Goal: Information Seeking & Learning: Learn about a topic

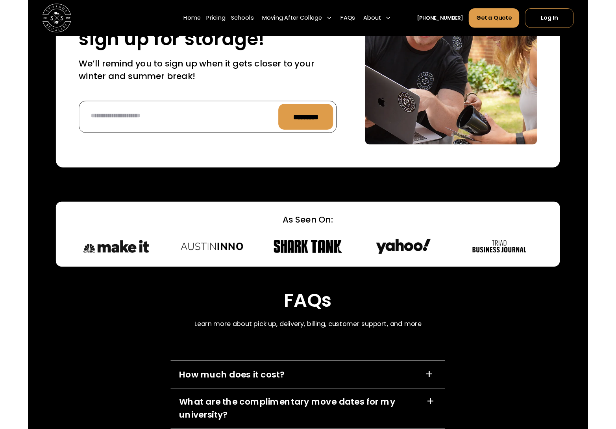
scroll to position [2662, 0]
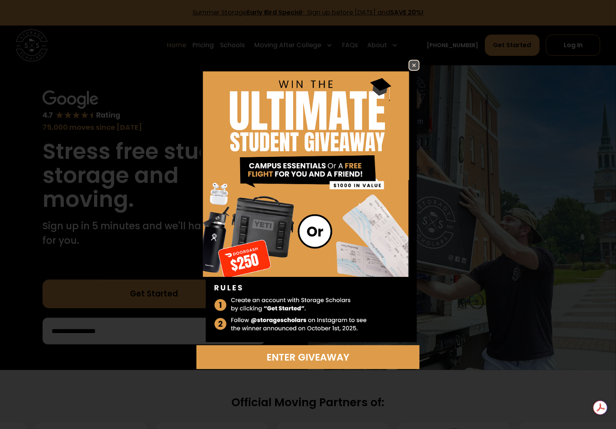
click at [412, 63] on img at bounding box center [413, 65] width 9 height 9
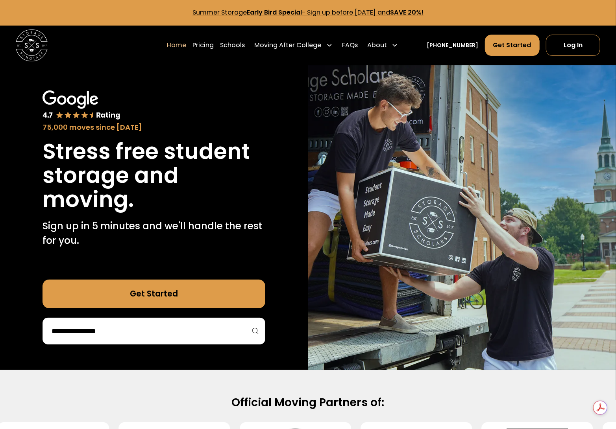
click at [132, 342] on div at bounding box center [154, 331] width 223 height 27
click at [127, 333] on input "search" at bounding box center [154, 331] width 206 height 13
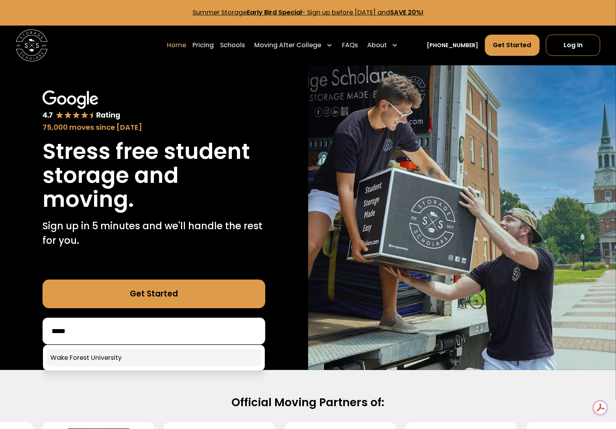
type input "****"
click at [127, 360] on link at bounding box center [153, 358] width 215 height 17
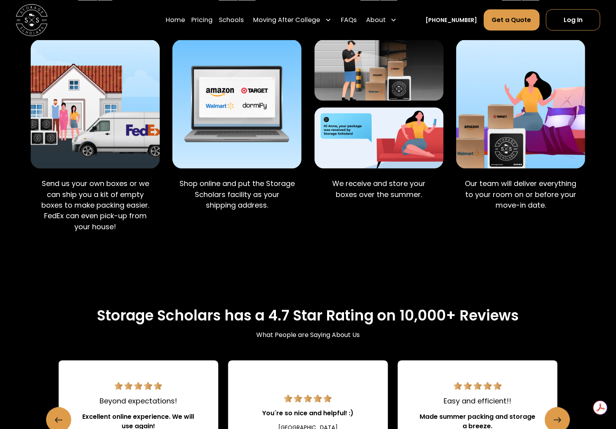
scroll to position [581, 0]
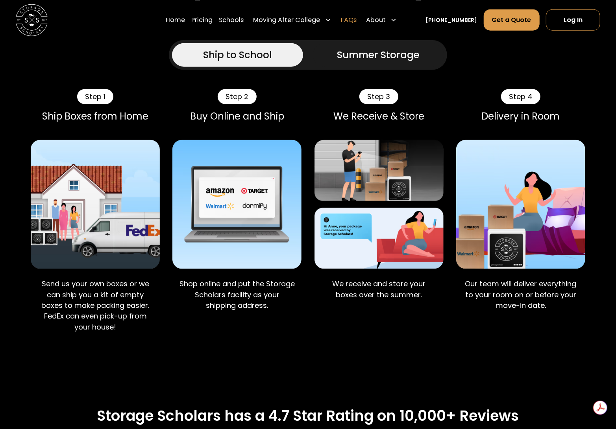
click at [357, 20] on link "FAQs" at bounding box center [349, 20] width 16 height 22
